Goal: Task Accomplishment & Management: Manage account settings

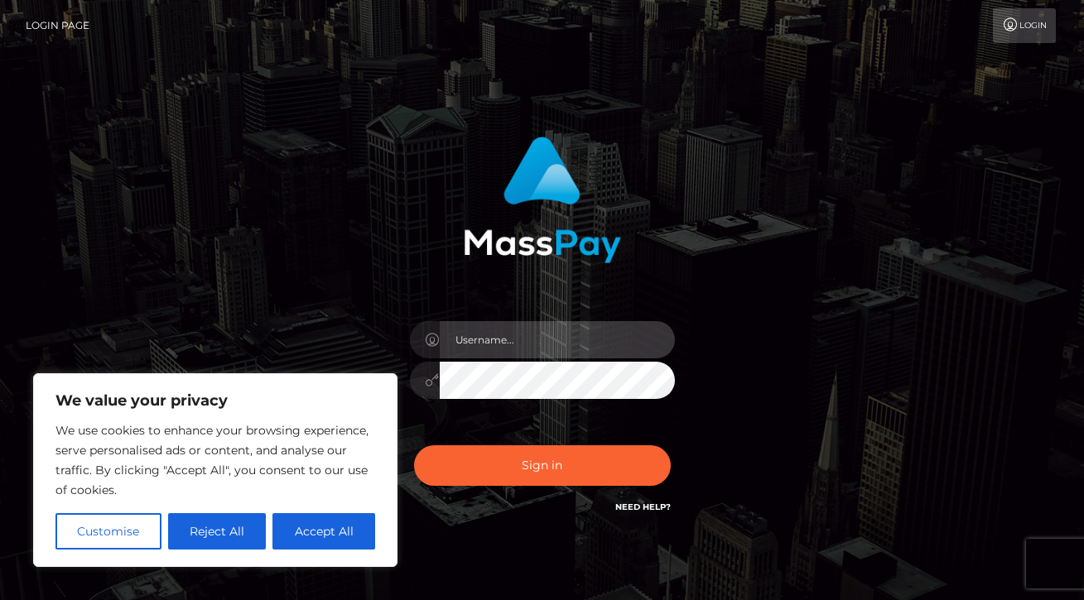
click at [523, 347] on input "text" at bounding box center [557, 339] width 235 height 37
type input "[EMAIL_ADDRESS][DOMAIN_NAME]"
click at [414, 446] on button "Sign in" at bounding box center [542, 466] width 257 height 41
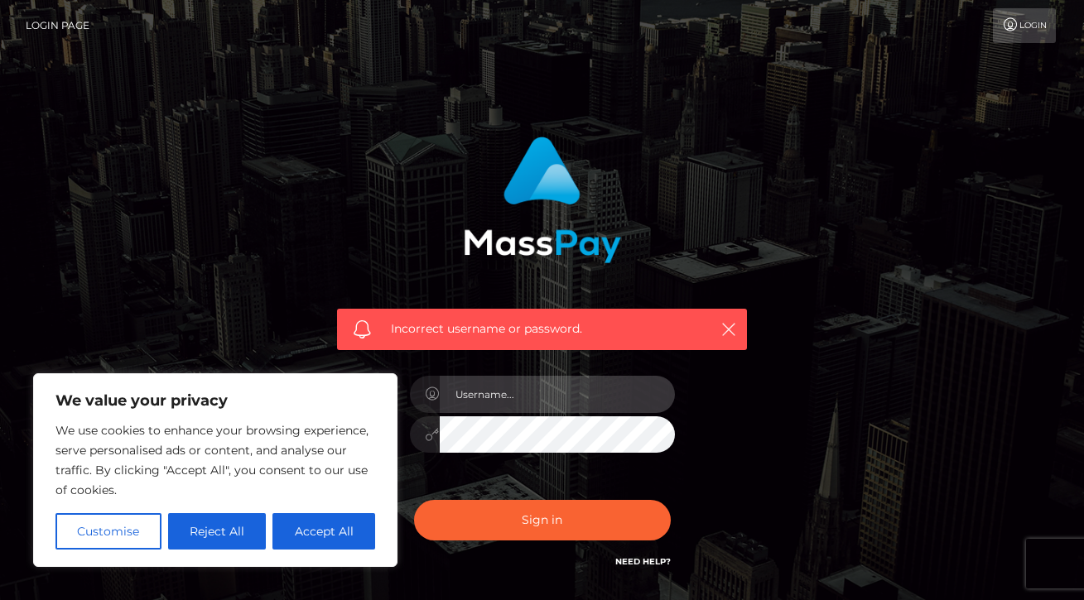
click at [485, 407] on input "text" at bounding box center [557, 394] width 235 height 37
type input "[EMAIL_ADDRESS][DOMAIN_NAME]"
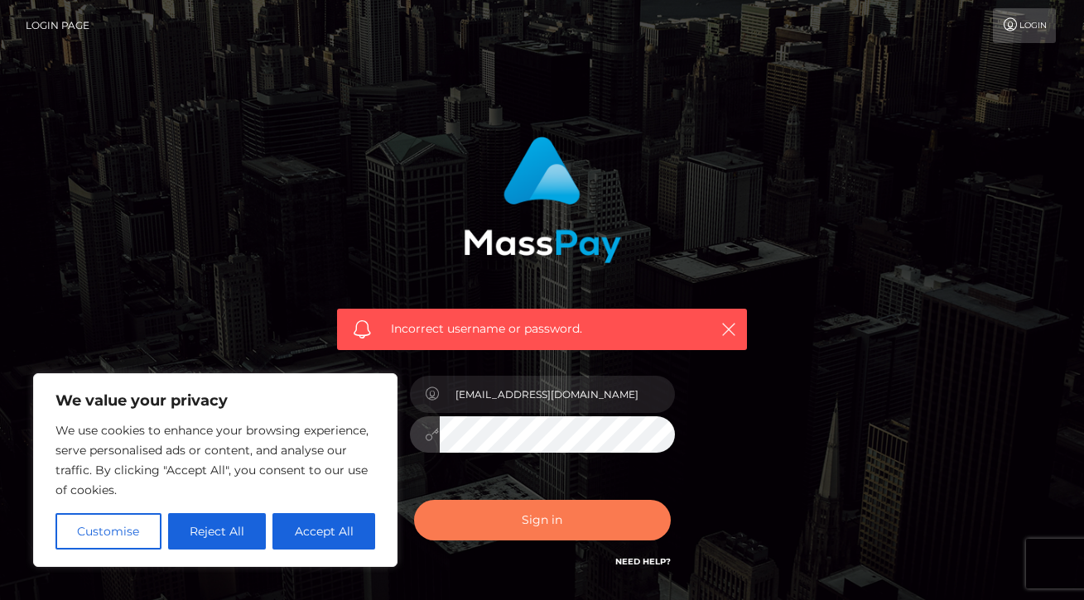
click at [509, 528] on button "Sign in" at bounding box center [542, 520] width 257 height 41
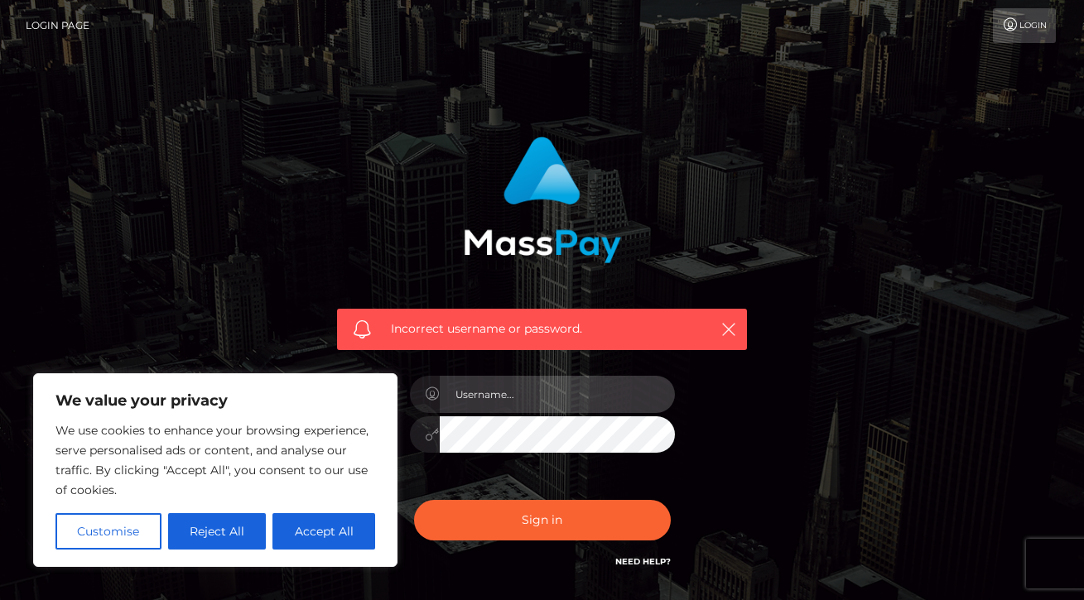
click at [508, 404] on input "text" at bounding box center [557, 394] width 235 height 37
type input "kayhoneyog@gmail.com"
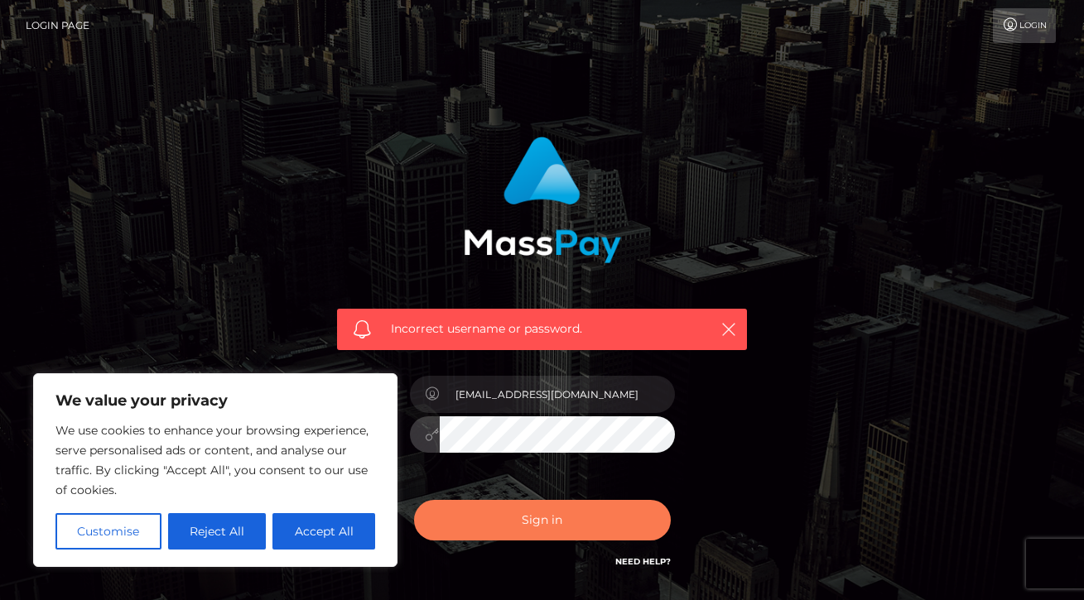
click at [517, 529] on button "Sign in" at bounding box center [542, 520] width 257 height 41
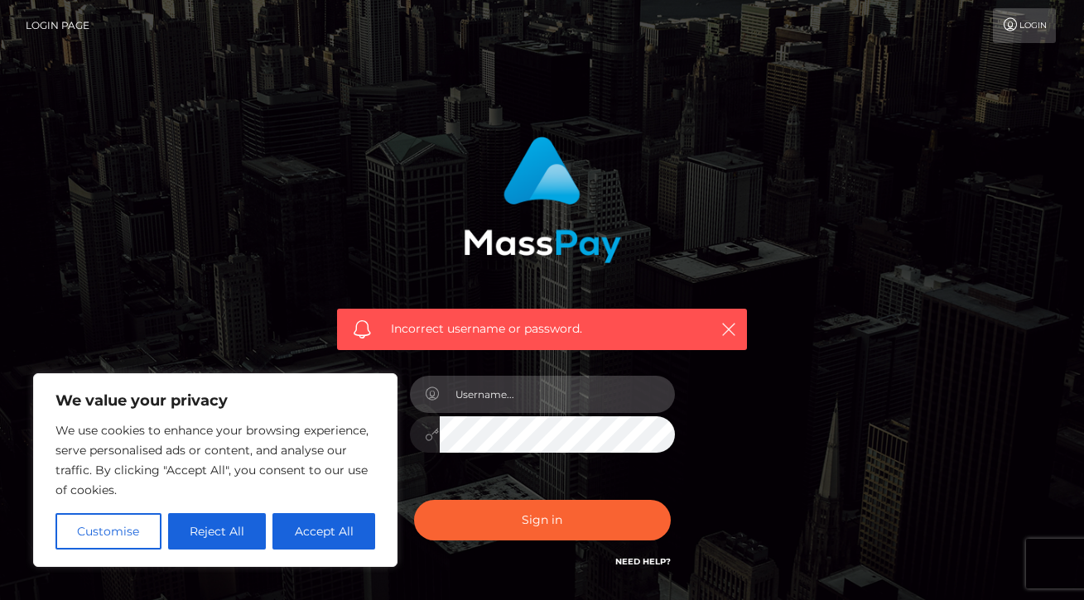
click at [470, 393] on input "text" at bounding box center [557, 394] width 235 height 37
type input "kayhoneyog@gmail.com"
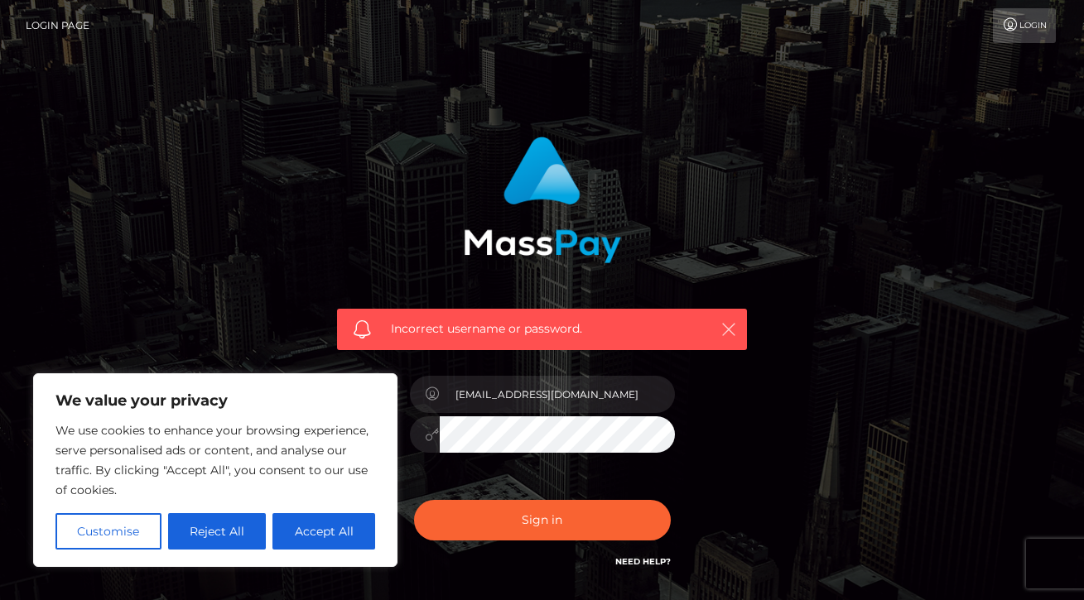
click at [731, 325] on icon "button" at bounding box center [729, 329] width 17 height 17
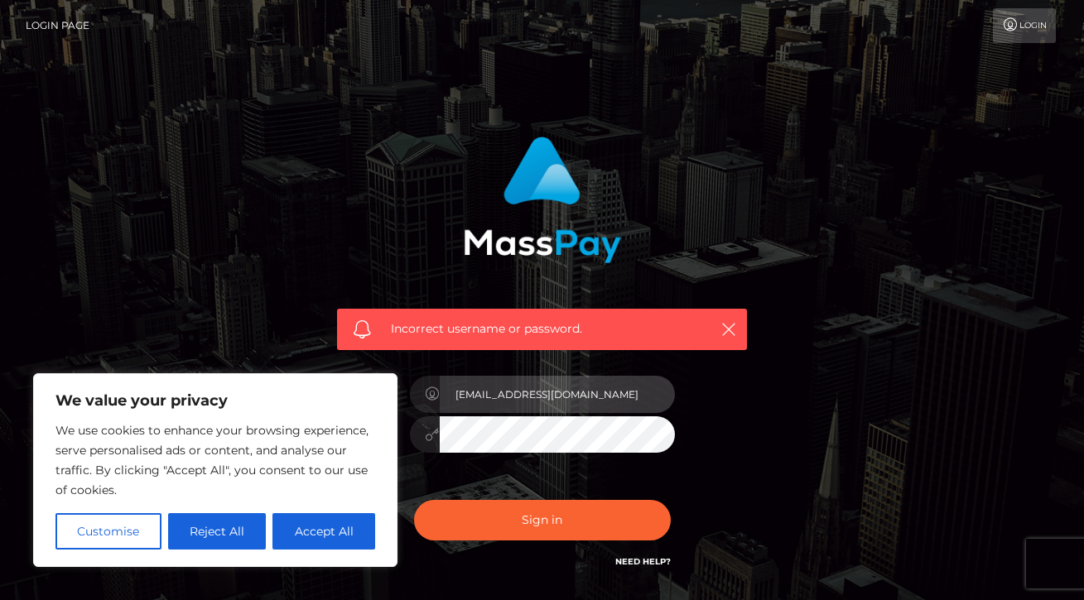
click at [575, 382] on input "kayhoneyog@gmail.com" at bounding box center [557, 394] width 235 height 37
click at [575, 382] on input "[EMAIL_ADDRESS][DOMAIN_NAME]" at bounding box center [557, 394] width 235 height 37
type input "[EMAIL_ADDRESS][DOMAIN_NAME]"
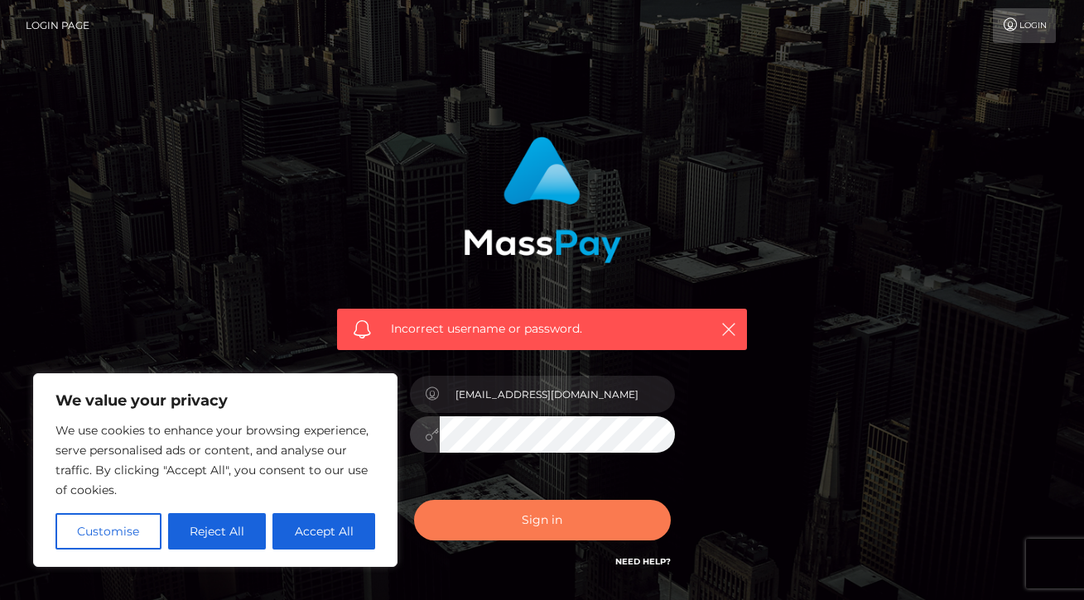
click at [485, 509] on button "Sign in" at bounding box center [542, 520] width 257 height 41
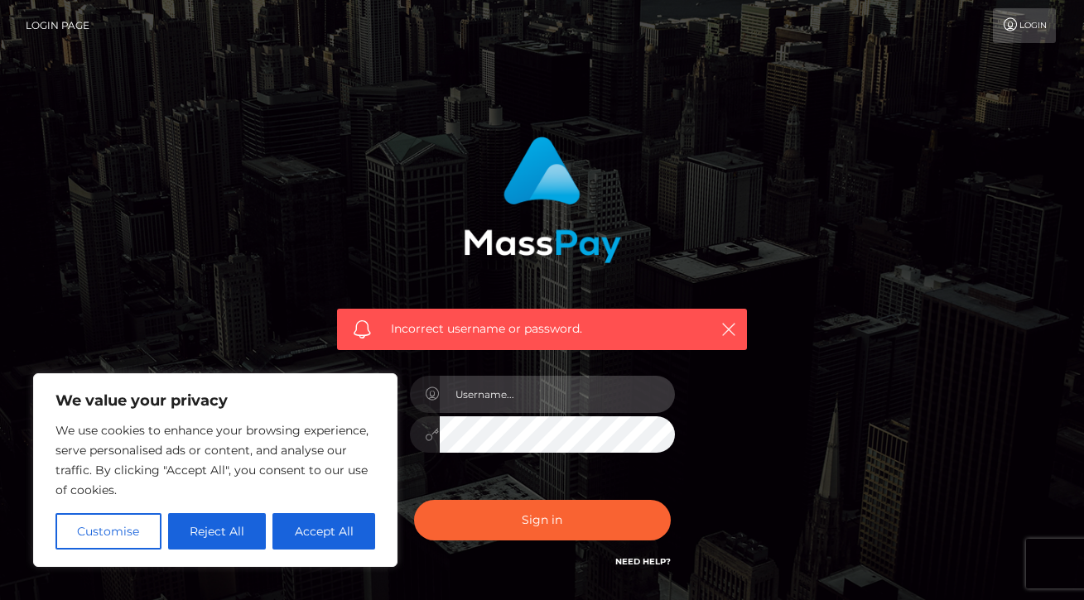
click at [494, 400] on input "text" at bounding box center [557, 394] width 235 height 37
type input "kayhoneyog@gmail.com"
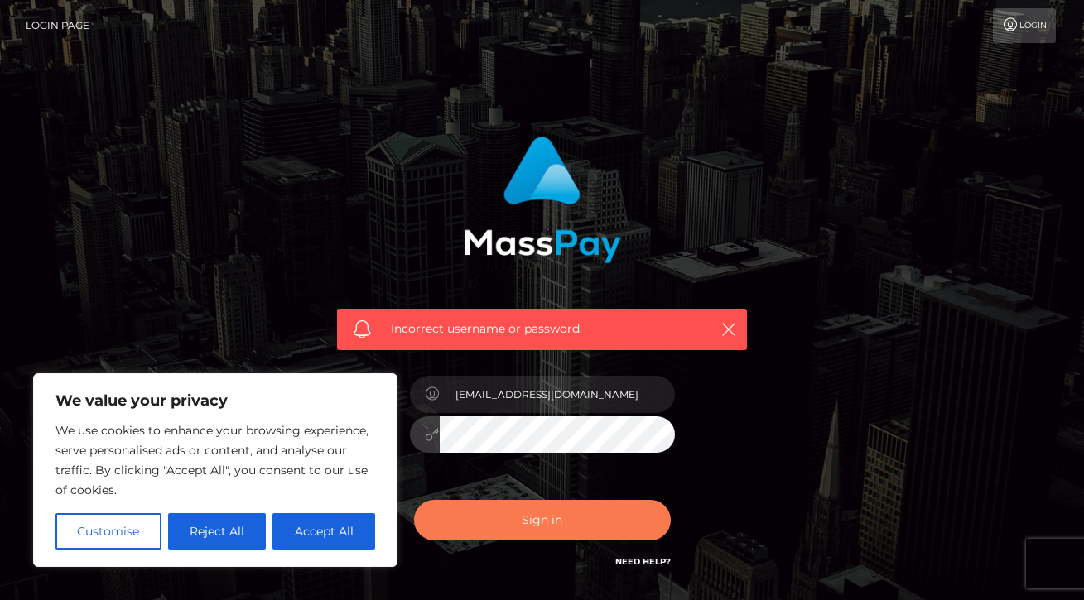
click at [414, 500] on button "Sign in" at bounding box center [542, 520] width 257 height 41
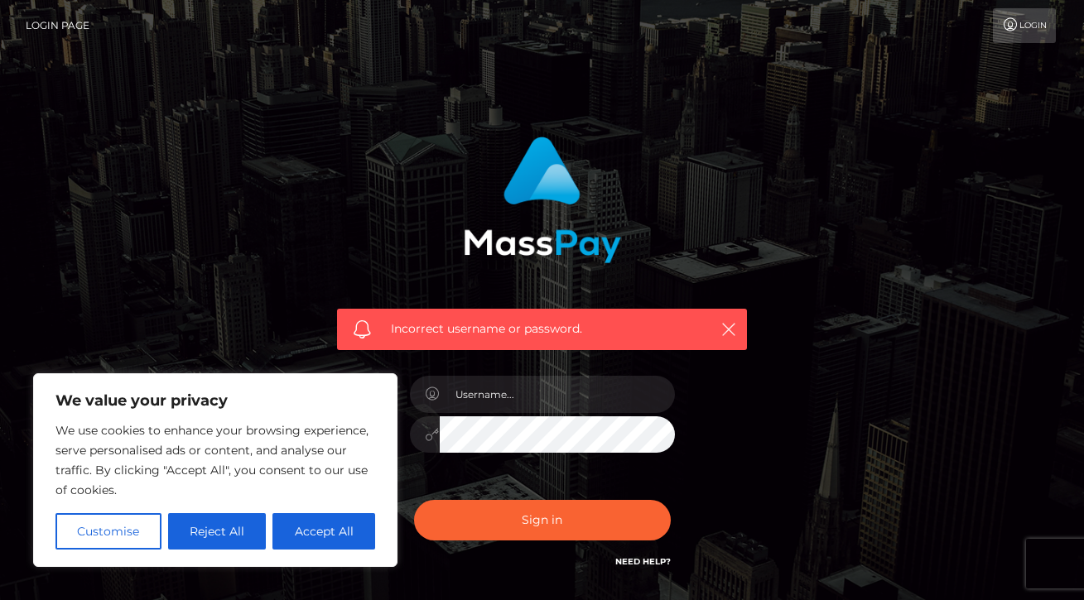
click at [633, 564] on link "Need Help?" at bounding box center [642, 562] width 55 height 11
click at [234, 529] on button "Reject All" at bounding box center [217, 532] width 99 height 36
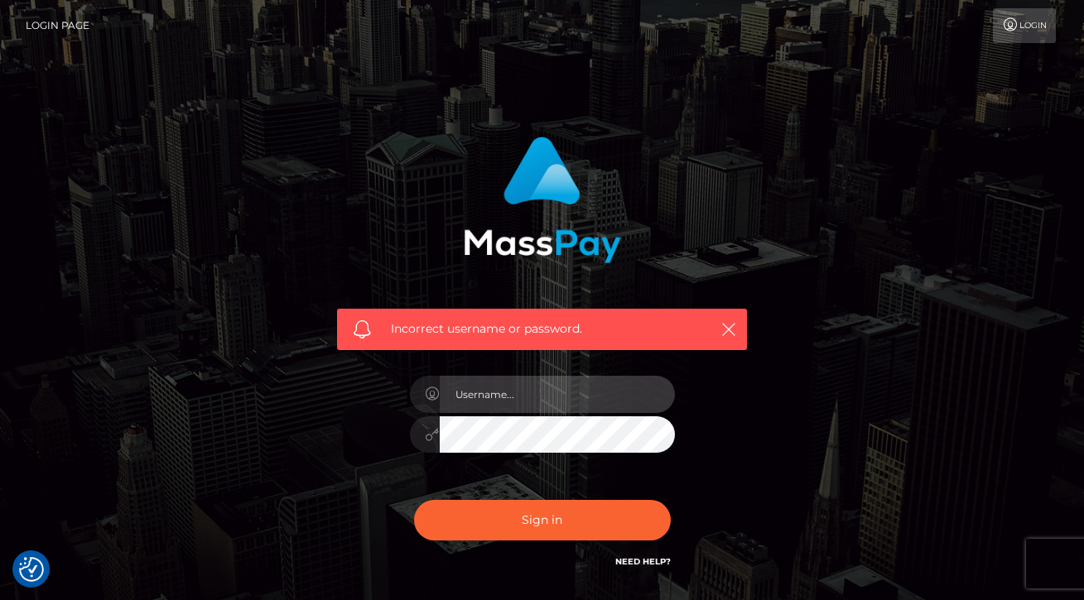
click at [562, 381] on input "text" at bounding box center [557, 394] width 235 height 37
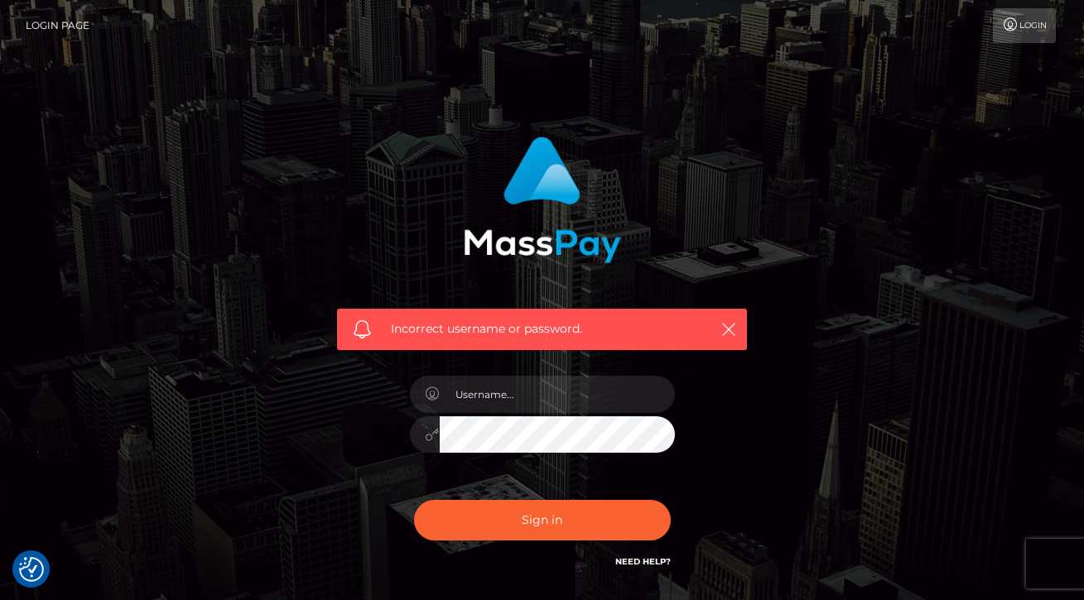
click at [716, 447] on div "Incorrect username or password." at bounding box center [542, 354] width 435 height 460
click at [642, 563] on link "Need Help?" at bounding box center [642, 562] width 55 height 11
click at [31, 575] on img "Consent Preferences" at bounding box center [31, 569] width 25 height 25
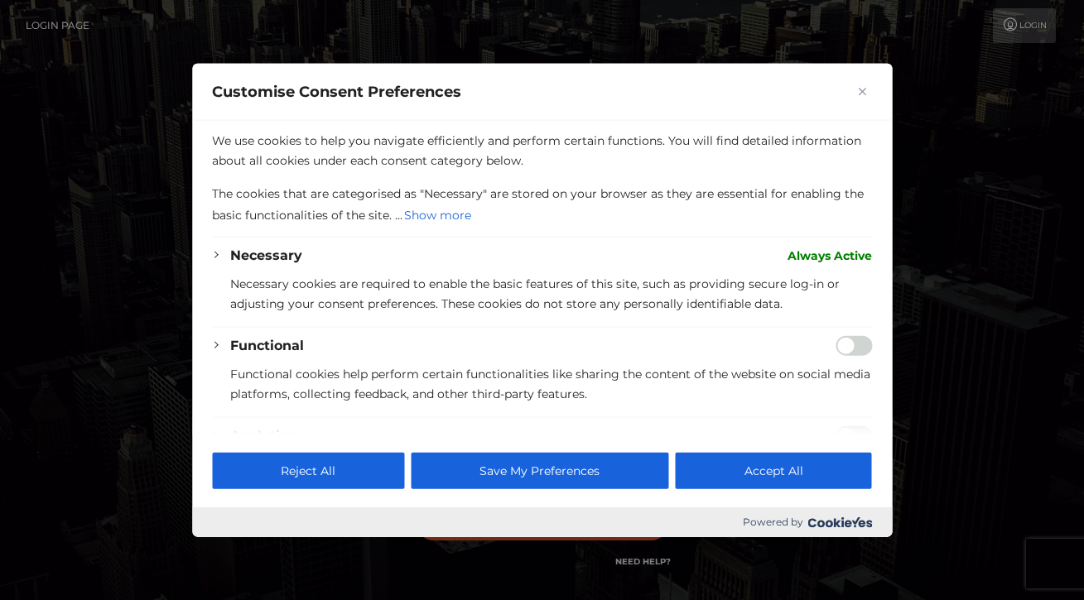
click at [858, 90] on img "Close" at bounding box center [862, 91] width 8 height 8
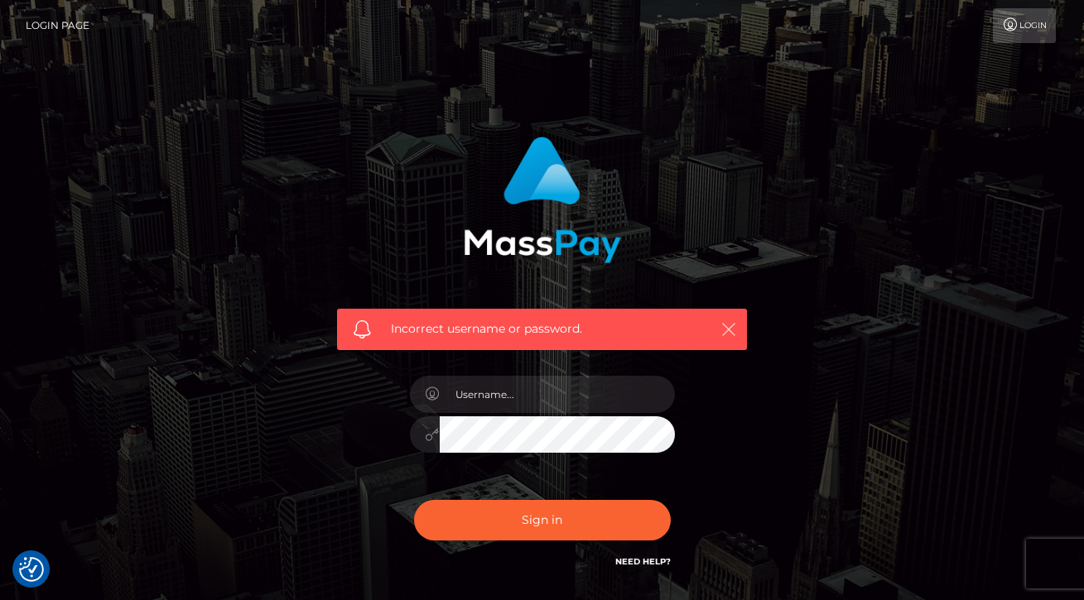
click at [722, 330] on icon "button" at bounding box center [729, 329] width 17 height 17
click at [735, 327] on icon "button" at bounding box center [729, 329] width 17 height 17
click at [1006, 36] on link "Login" at bounding box center [1024, 25] width 63 height 35
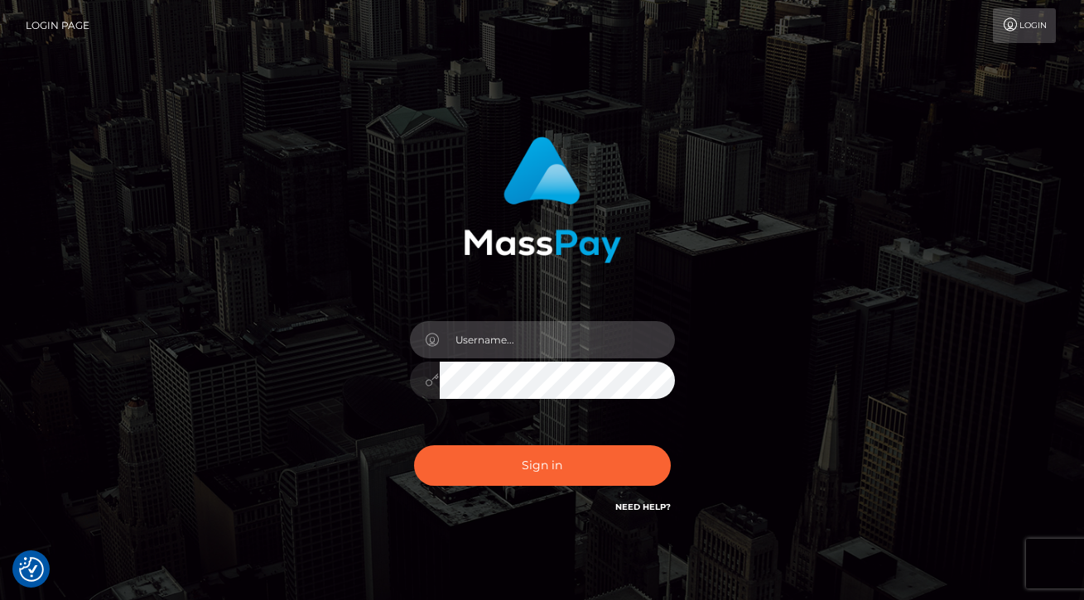
click at [549, 334] on input "text" at bounding box center [557, 339] width 235 height 37
type input "[EMAIL_ADDRESS][DOMAIN_NAME]"
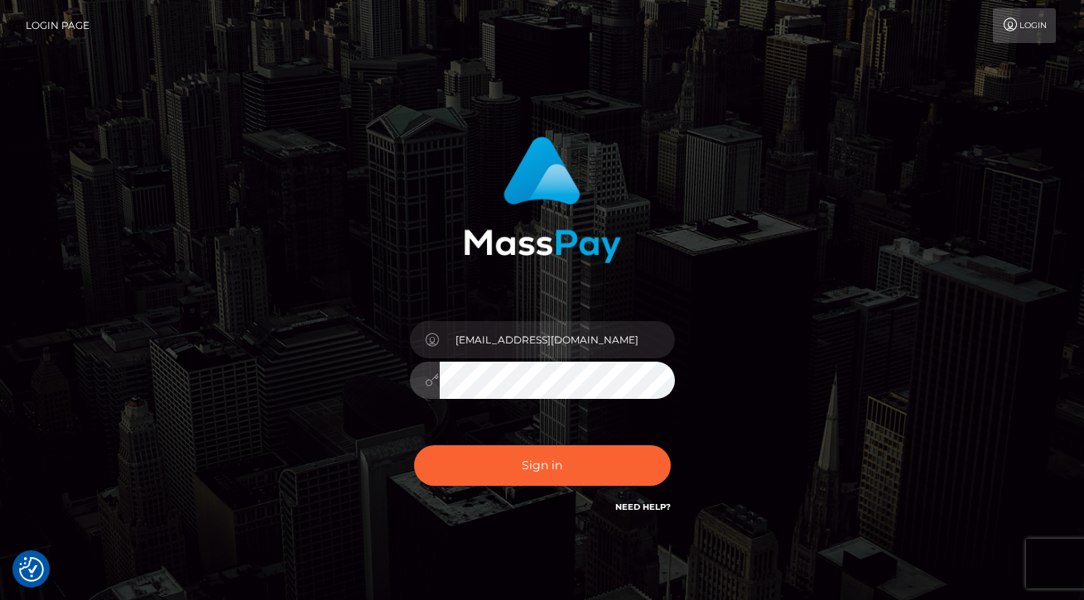
click at [414, 446] on button "Sign in" at bounding box center [542, 466] width 257 height 41
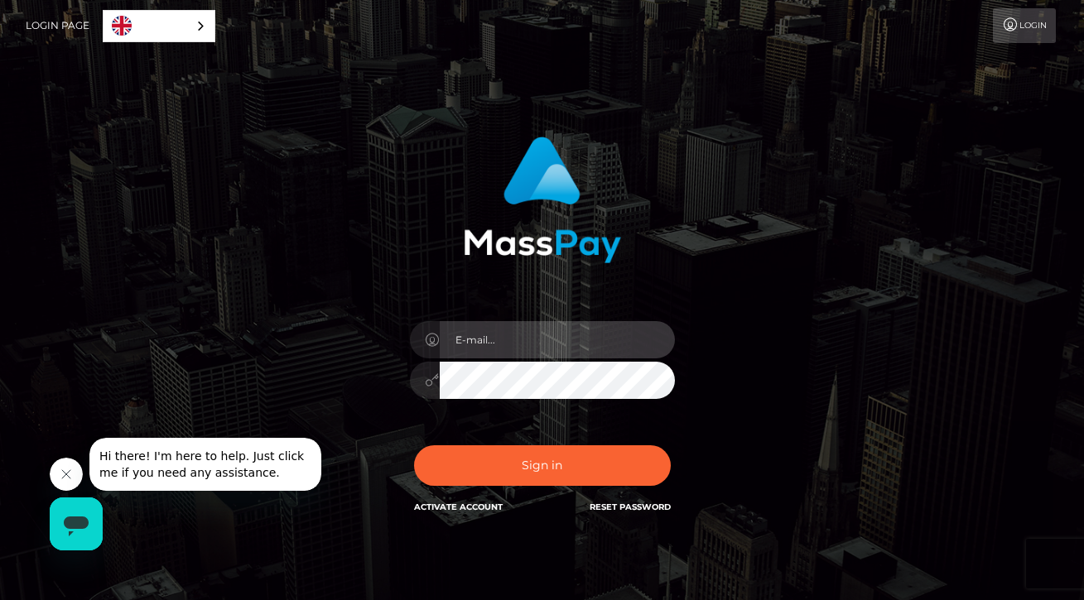
click at [555, 338] on input "email" at bounding box center [557, 339] width 235 height 37
type input "a"
type input "[EMAIL_ADDRESS][DOMAIN_NAME]"
click at [731, 360] on div "In order to protect your account, we're utilizing the help of a captcha service…" at bounding box center [542, 326] width 435 height 405
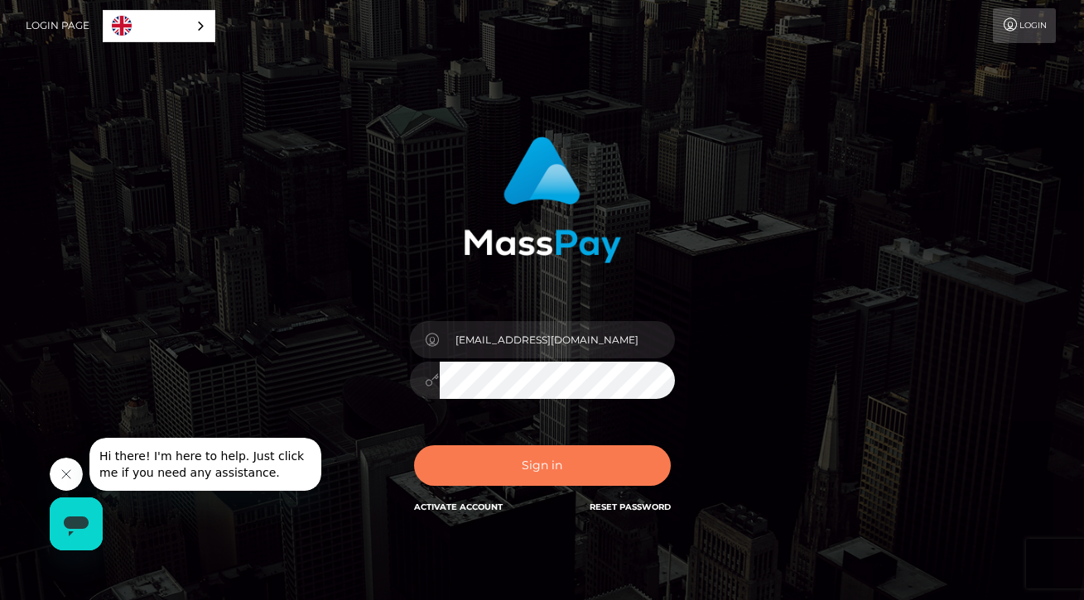
click at [595, 476] on button "Sign in" at bounding box center [542, 466] width 257 height 41
